Goal: Task Accomplishment & Management: Manage account settings

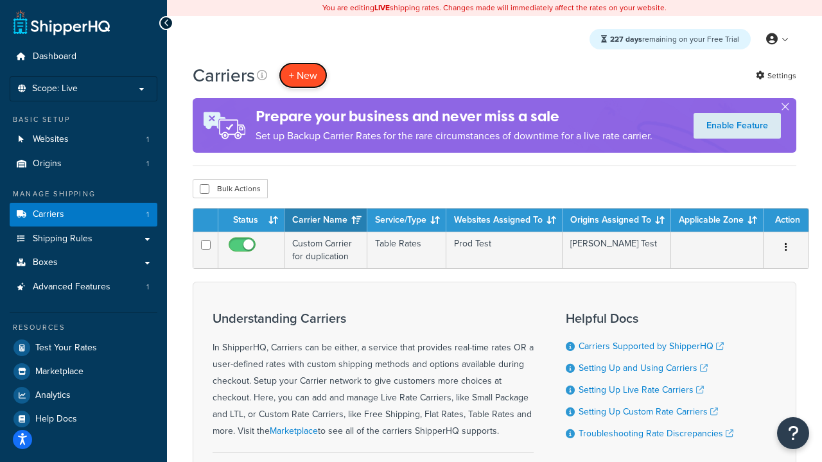
click at [303, 76] on button "+ New" at bounding box center [303, 75] width 49 height 26
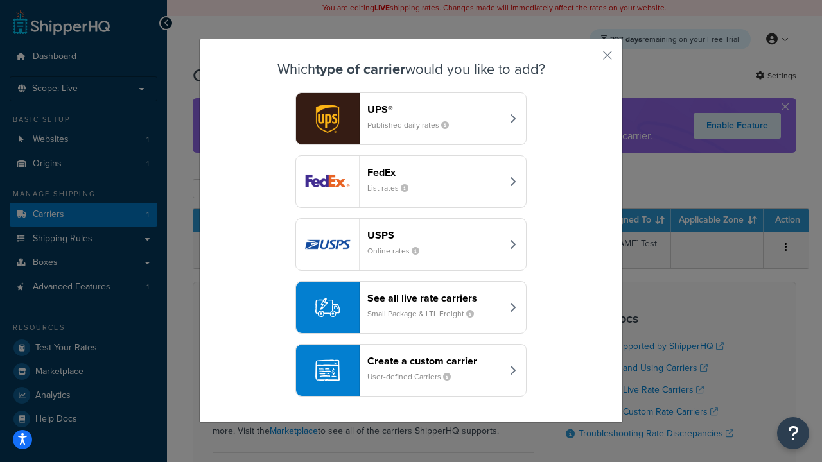
click at [434, 172] on header "FedEx" at bounding box center [434, 172] width 134 height 12
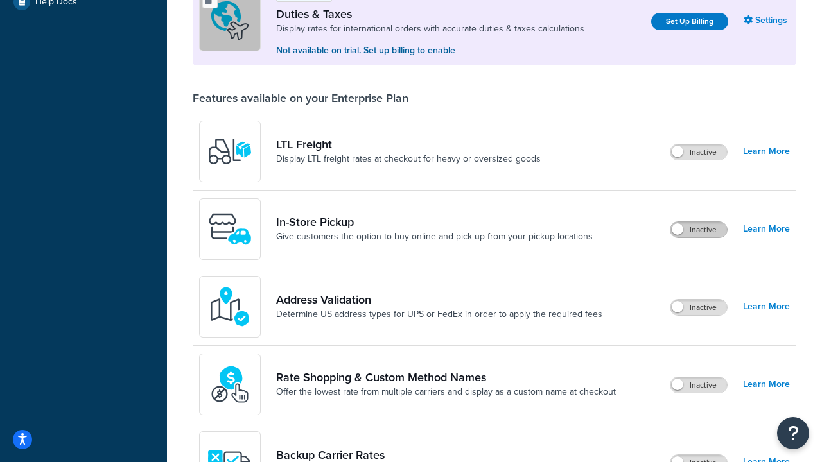
click at [699, 231] on label "Inactive" at bounding box center [698, 229] width 56 height 15
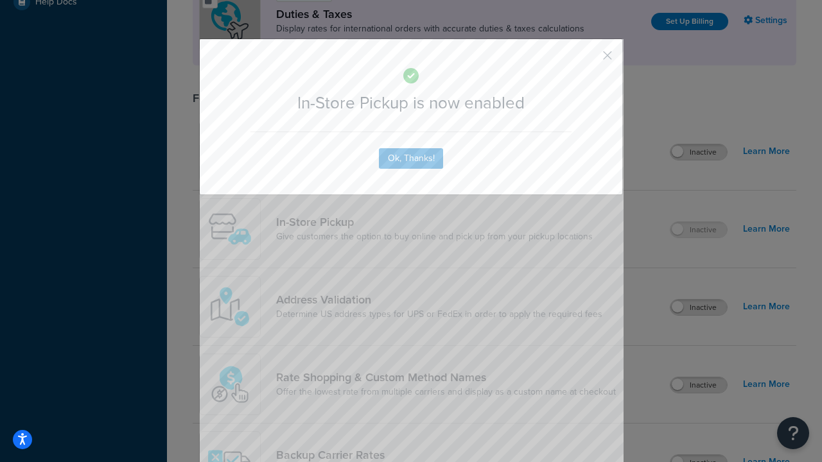
click at [588, 58] on button "button" at bounding box center [588, 59] width 3 height 3
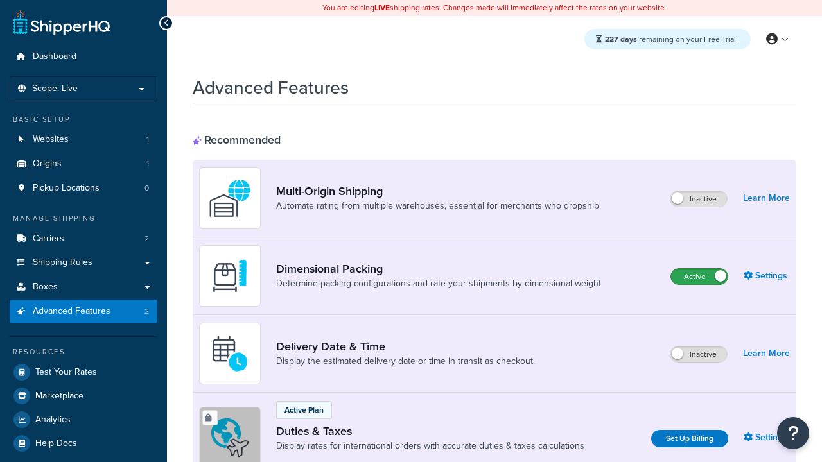
click at [699, 277] on label "Active" at bounding box center [699, 276] width 56 height 15
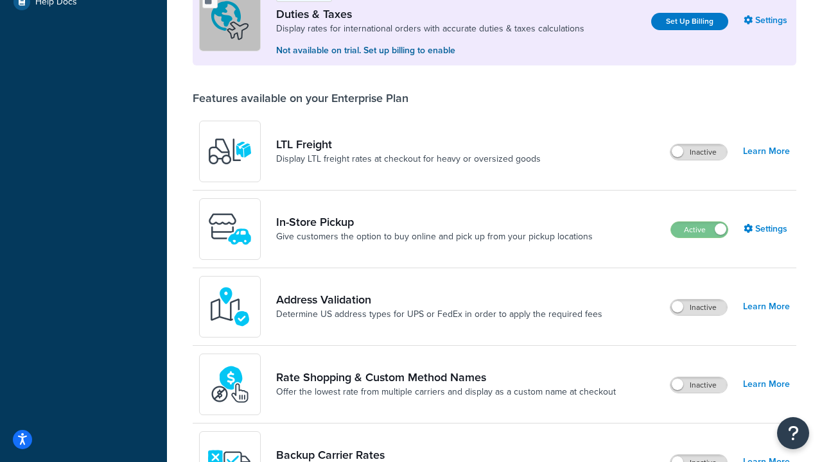
scroll to position [393, 0]
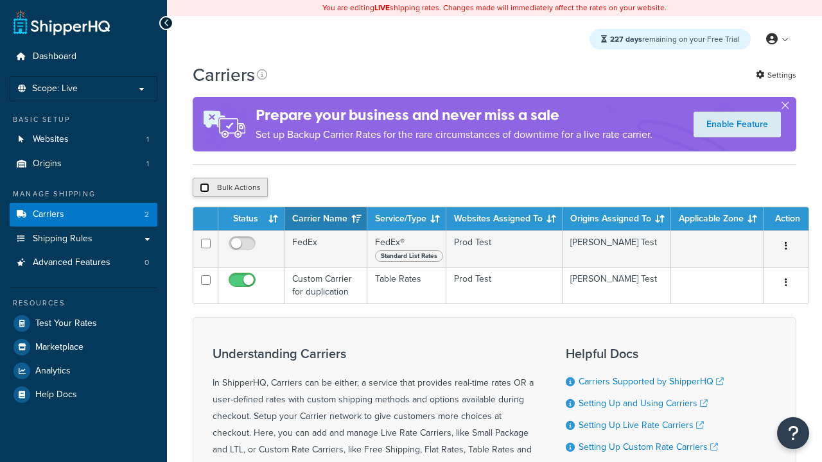
click at [204, 190] on input "checkbox" at bounding box center [205, 188] width 10 height 10
checkbox input "true"
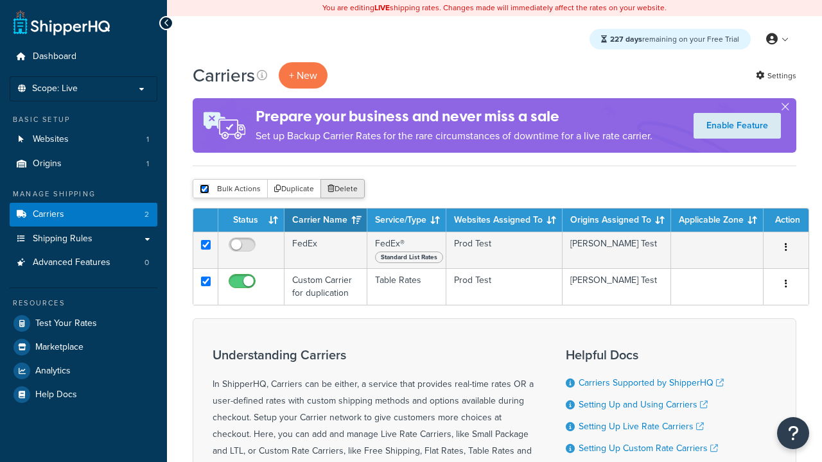
click at [341, 190] on button "Delete" at bounding box center [342, 188] width 44 height 19
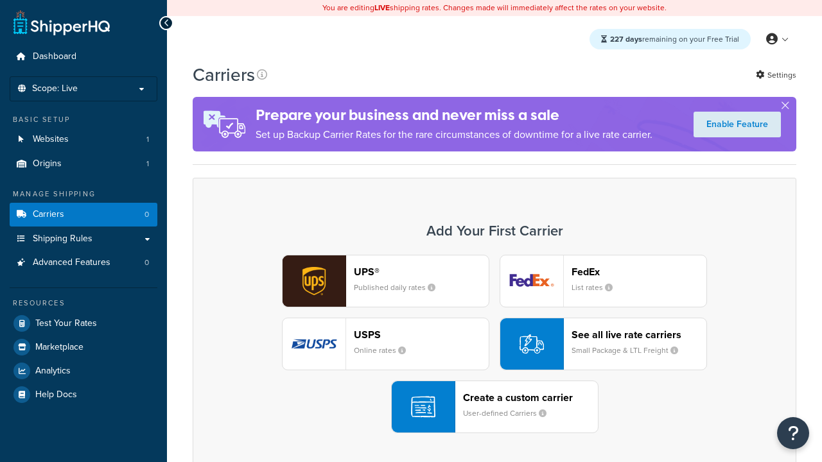
click at [494, 345] on div "UPS® Published daily rates FedEx List rates USPS Online rates See all live rate…" at bounding box center [494, 344] width 576 height 178
click at [494, 408] on div "Create a custom carrier User-defined Carriers" at bounding box center [530, 407] width 135 height 31
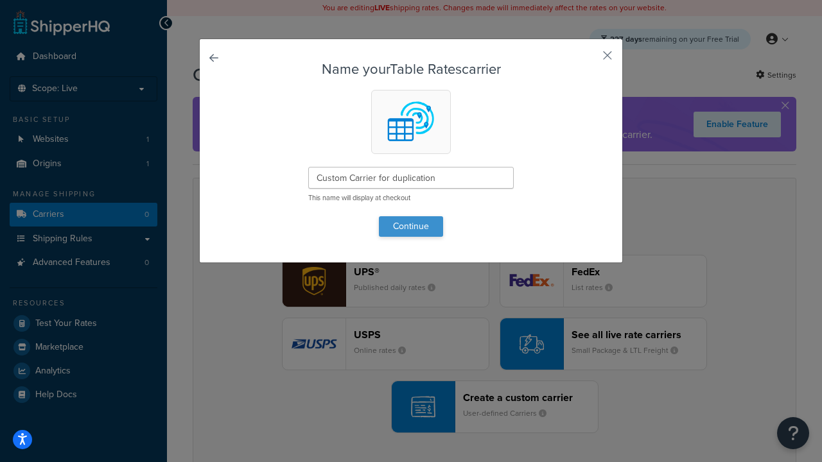
type input "Custom Carrier for duplication"
click at [411, 226] on button "Continue" at bounding box center [411, 226] width 64 height 21
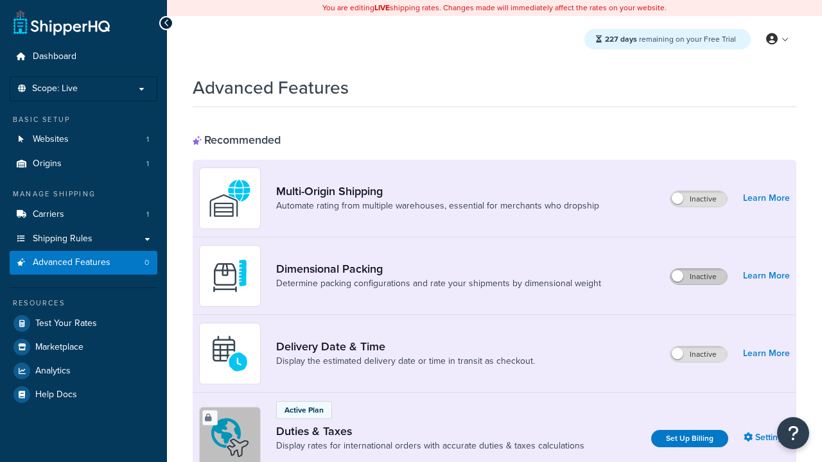
click at [699, 277] on label "Inactive" at bounding box center [698, 276] width 56 height 15
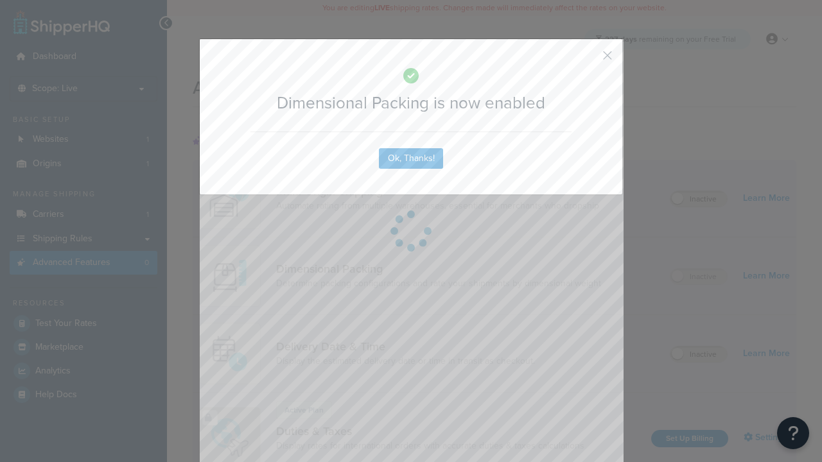
click at [588, 60] on button "button" at bounding box center [588, 59] width 3 height 3
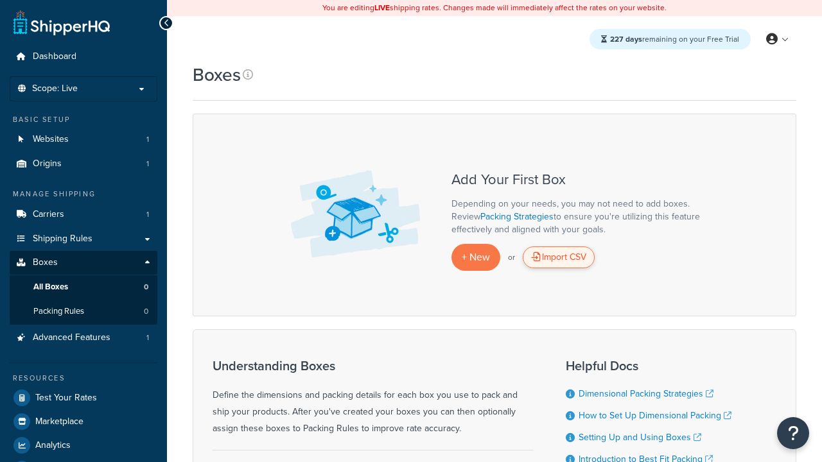
click at [558, 258] on div "Import CSV" at bounding box center [558, 257] width 72 height 22
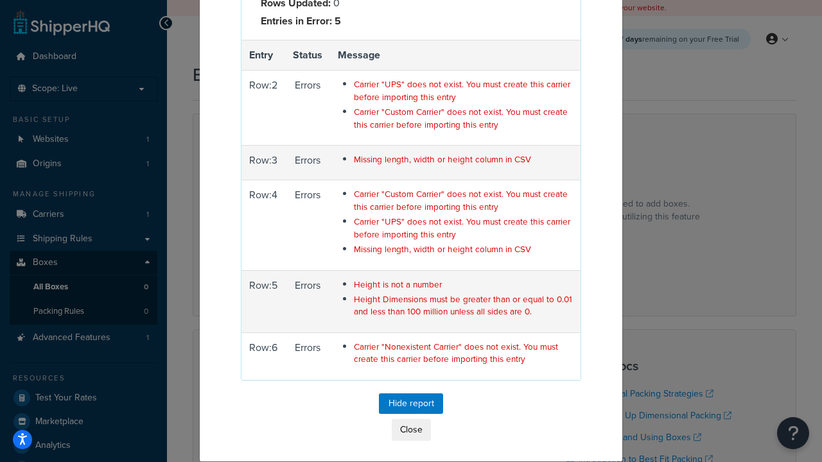
scroll to position [200, 0]
